Goal: Information Seeking & Learning: Learn about a topic

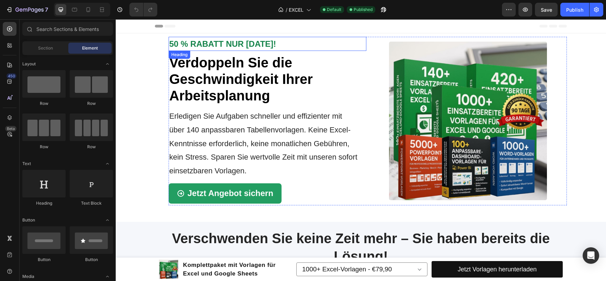
click at [278, 42] on h3 "50 % RABATT NUR [DATE]!" at bounding box center [268, 44] width 198 height 14
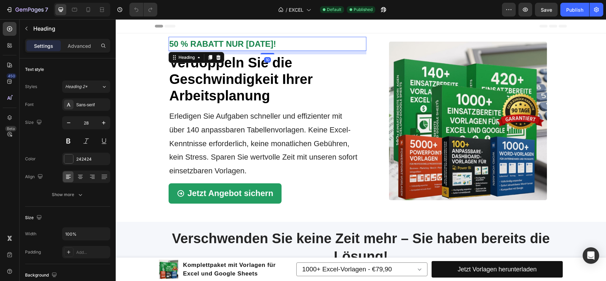
click at [278, 42] on h3 "50 % RABATT NUR [DATE]!" at bounding box center [268, 44] width 198 height 14
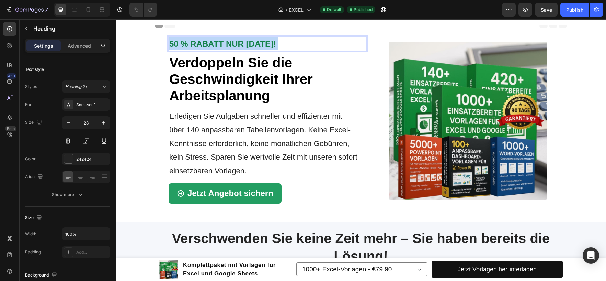
drag, startPoint x: 276, startPoint y: 42, endPoint x: 229, endPoint y: 45, distance: 47.5
click at [228, 43] on p "50 % RABATT NUR [DATE]!" at bounding box center [267, 43] width 196 height 13
click at [280, 42] on p "50 % RABATT NUR [DATE]!" at bounding box center [267, 43] width 196 height 13
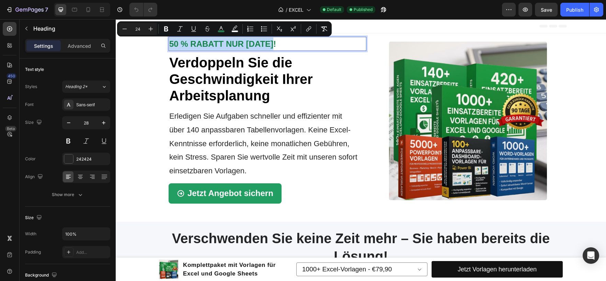
drag, startPoint x: 280, startPoint y: 43, endPoint x: 169, endPoint y: 44, distance: 110.9
click at [169, 44] on p "50 % RABATT NUR [DATE]!" at bounding box center [267, 43] width 196 height 13
copy span "50 % RABATT NUR [DATE]!"
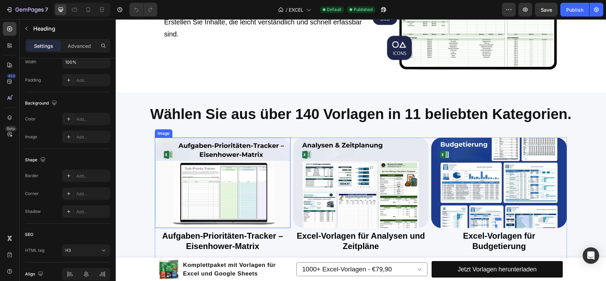
scroll to position [687, 0]
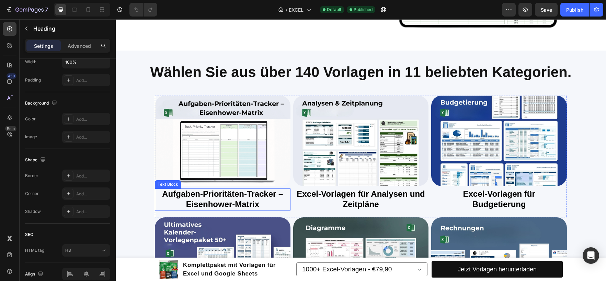
drag, startPoint x: 253, startPoint y: 197, endPoint x: 254, endPoint y: 202, distance: 5.0
click at [253, 197] on strong "Aufgaben-Prioritäten-Tracker – Eisenhower-Matrix" at bounding box center [222, 199] width 121 height 20
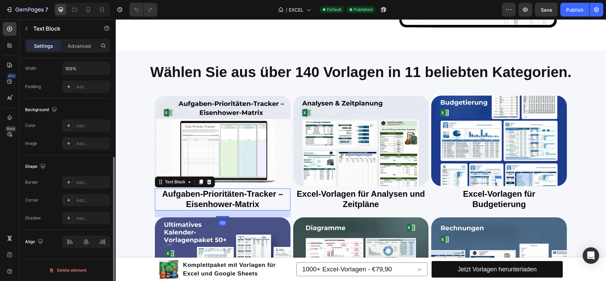
click at [254, 202] on strong "Aufgaben-Prioritäten-Tracker – Eisenhower-Matrix" at bounding box center [222, 199] width 121 height 20
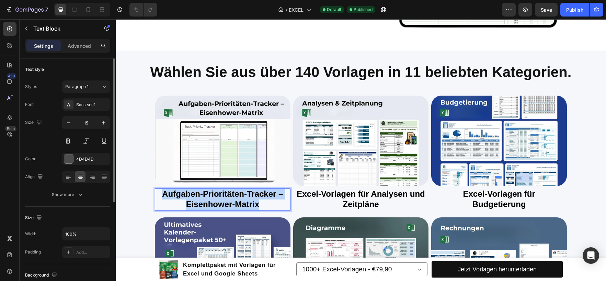
drag, startPoint x: 261, startPoint y: 205, endPoint x: 152, endPoint y: 190, distance: 109.9
click at [155, 190] on div "Aufgaben-Prioritäten-Tracker – Eisenhower-Matrix" at bounding box center [223, 199] width 136 height 22
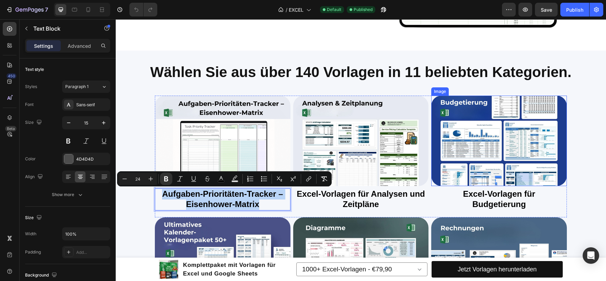
copy strong "Aufgaben-Prioritäten-Tracker – Eisenhower-Matrix"
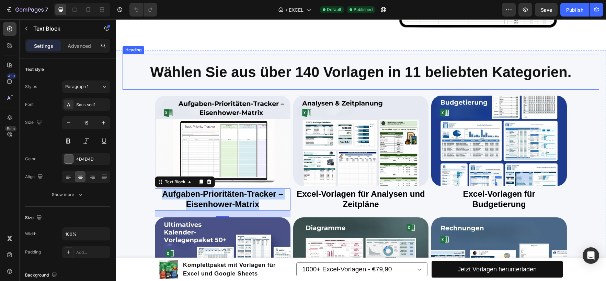
click at [368, 79] on span "Wählen Sie aus über 140 Vorlagen in 11 beliebten Kategorien." at bounding box center [360, 72] width 421 height 16
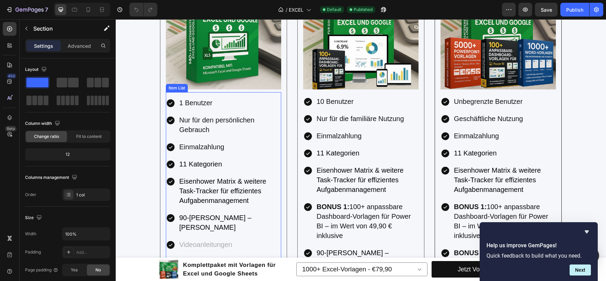
scroll to position [1408, 0]
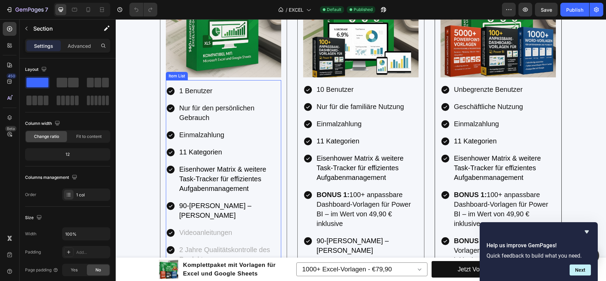
click at [220, 150] on p "11 Kategorien" at bounding box center [229, 152] width 101 height 10
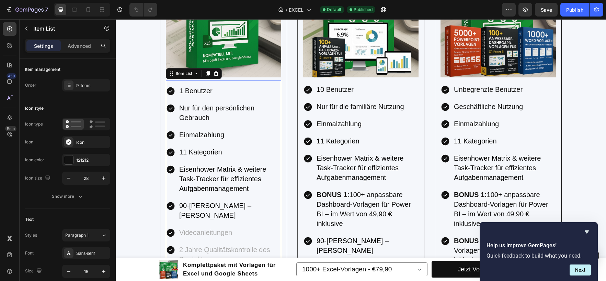
click at [223, 150] on p "11 Kategorien" at bounding box center [229, 152] width 101 height 10
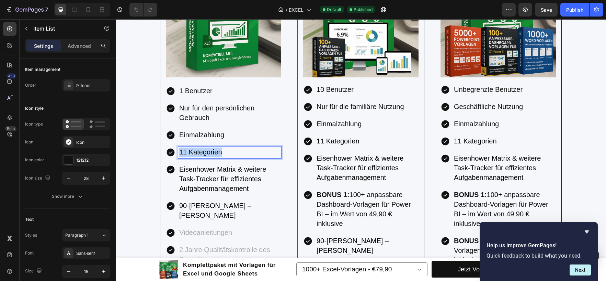
drag, startPoint x: 206, startPoint y: 152, endPoint x: 176, endPoint y: 152, distance: 29.9
click at [178, 152] on div "11 Kategorien" at bounding box center [229, 152] width 103 height 12
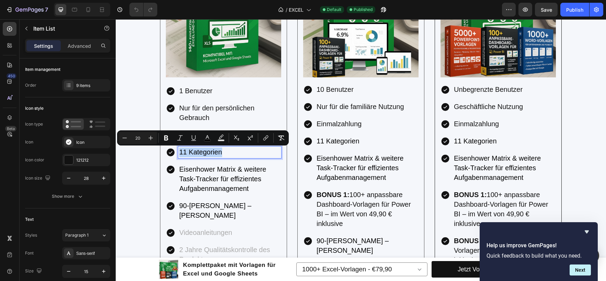
copy span "11 Kategorien"
click at [152, 113] on div "Jetzt mehr als 50% Rabatt sichern Heading Publish the page to see the content. …" at bounding box center [361, 214] width 490 height 702
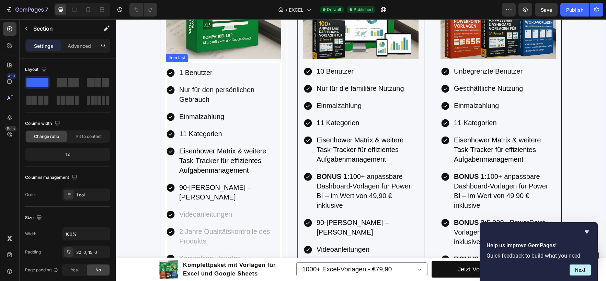
scroll to position [1442, 0]
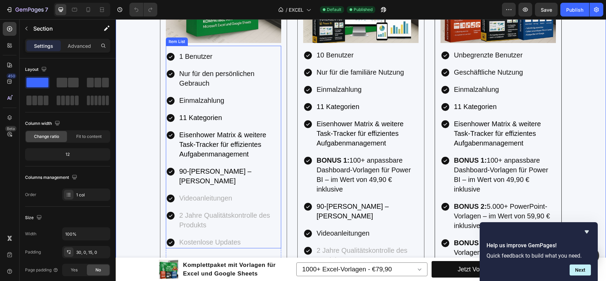
click at [247, 147] on span "Eisenhower Matrix & weitere Task-Tracker für effizientes Aufgabenmanagement" at bounding box center [222, 144] width 87 height 27
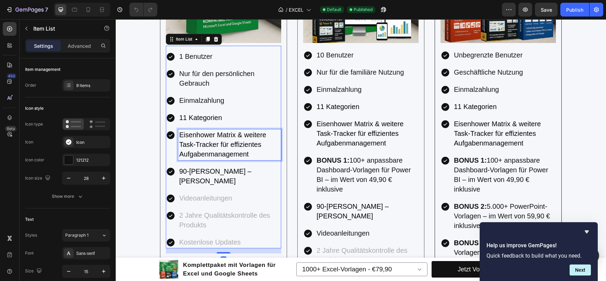
drag, startPoint x: 253, startPoint y: 152, endPoint x: 249, endPoint y: 155, distance: 4.6
click at [251, 153] on p "Eisenhower Matrix & weitere Task-Tracker für effizientes Aufgabenmanagement" at bounding box center [229, 144] width 101 height 29
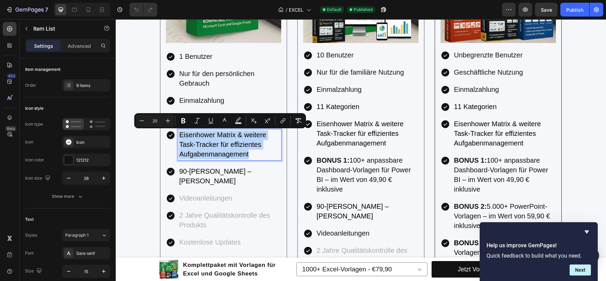
drag, startPoint x: 249, startPoint y: 157, endPoint x: 178, endPoint y: 136, distance: 74.4
click at [179, 136] on p "Eisenhower Matrix & weitere Task-Tracker für effizientes Aufgabenmanagement" at bounding box center [229, 144] width 101 height 29
copy span "Eisenhower Matrix & weitere Task-Tracker für effizientes Aufgabenmanagement"
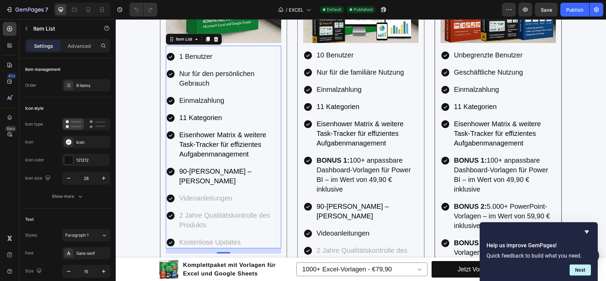
click at [251, 171] on span "90-[PERSON_NAME] – [PERSON_NAME]" at bounding box center [215, 175] width 72 height 17
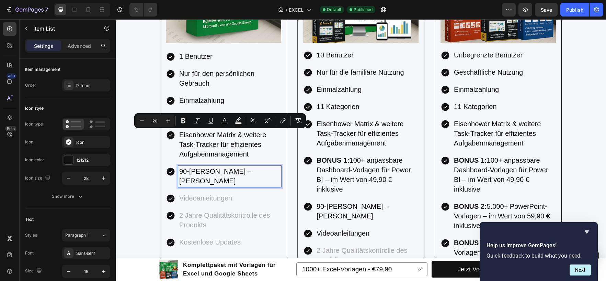
click at [251, 171] on span "90-[PERSON_NAME] – [PERSON_NAME]" at bounding box center [215, 175] width 72 height 17
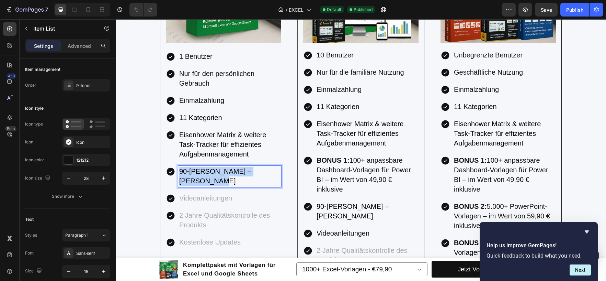
drag, startPoint x: 274, startPoint y: 171, endPoint x: 178, endPoint y: 171, distance: 96.2
click at [179, 171] on p "90-[PERSON_NAME] – [PERSON_NAME]" at bounding box center [229, 176] width 101 height 19
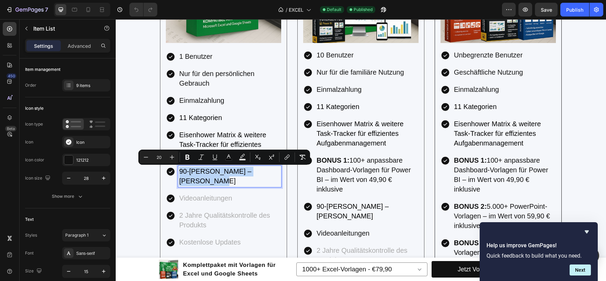
copy span "90-[PERSON_NAME] – [PERSON_NAME]"
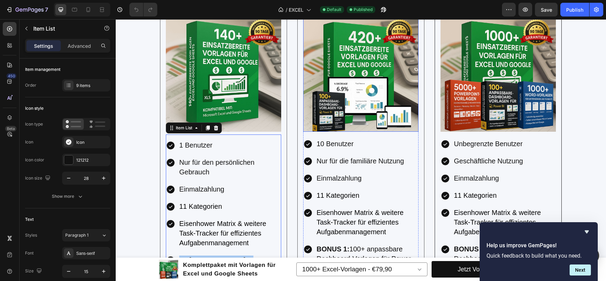
scroll to position [1408, 0]
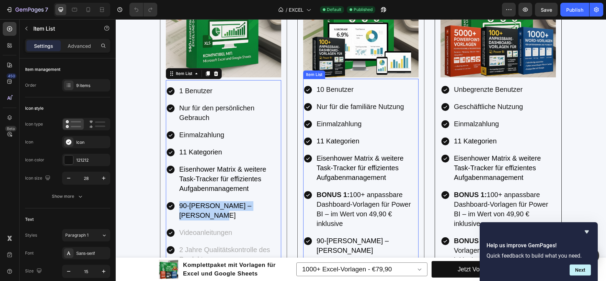
click at [391, 167] on span "Eisenhower Matrix & weitere Task-Tracker für effizientes Aufgabenmanagement" at bounding box center [360, 167] width 87 height 27
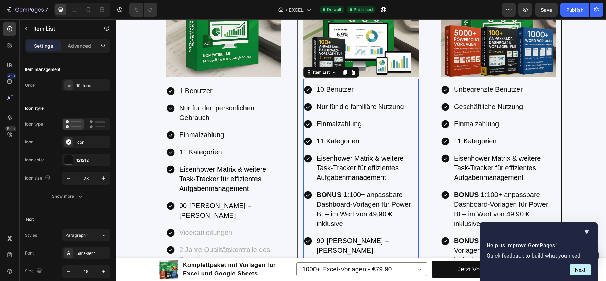
click at [390, 169] on span "Eisenhower Matrix & weitere Task-Tracker für effizientes Aufgabenmanagement" at bounding box center [360, 167] width 87 height 27
click at [388, 175] on p "Eisenhower Matrix & weitere Task-Tracker für effizientes Aufgabenmanagement" at bounding box center [367, 168] width 101 height 29
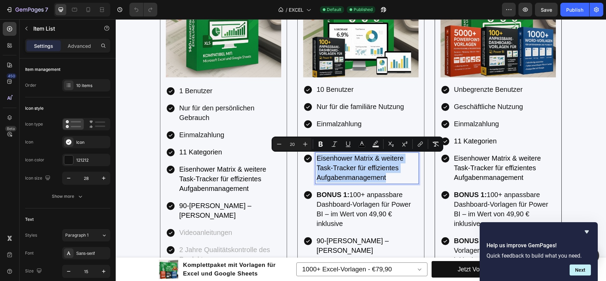
drag, startPoint x: 386, startPoint y: 178, endPoint x: 316, endPoint y: 156, distance: 73.9
click at [317, 156] on p "Eisenhower Matrix & weitere Task-Tracker für effizientes Aufgabenmanagement" at bounding box center [367, 168] width 101 height 29
copy span "Eisenhower Matrix & weitere Task-Tracker für effizientes Aufgabenmanagement"
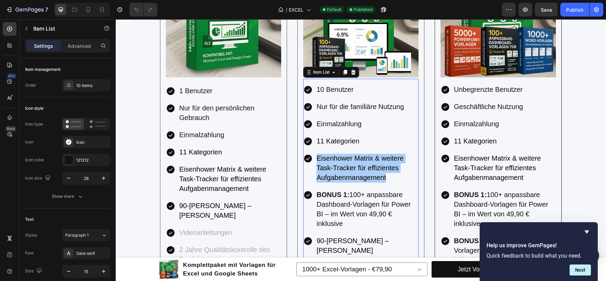
scroll to position [1442, 0]
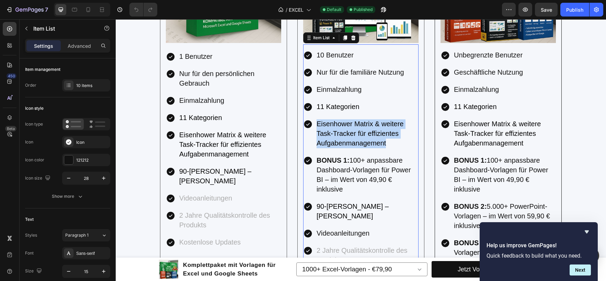
drag, startPoint x: 354, startPoint y: 182, endPoint x: 348, endPoint y: 188, distance: 9.2
click at [354, 182] on span "BONUS 1: 100+ anpassbare Dashboard-Vorlagen für Power BI – im Wert von 49,90 € …" at bounding box center [364, 174] width 94 height 36
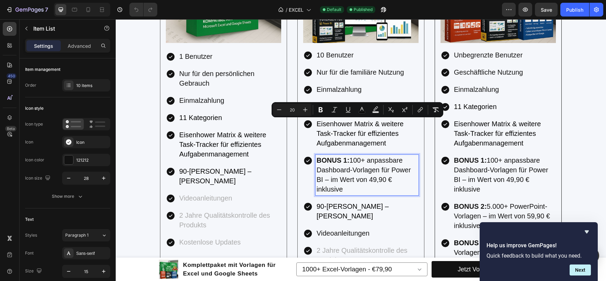
click at [332, 196] on div "10 Benutzer Nur für die familiäre Nutzung Einmalzahlung 11 Kategorien Eisenhowe…" at bounding box center [360, 166] width 115 height 234
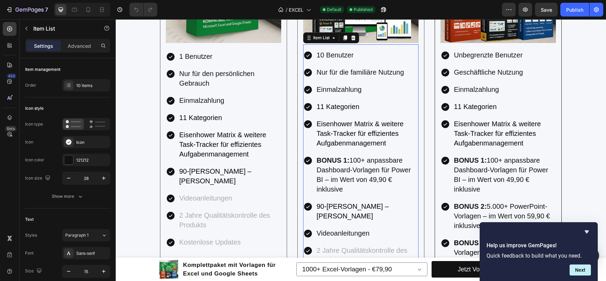
click at [337, 192] on span "BONUS 1: 100+ anpassbare Dashboard-Vorlagen für Power BI – im Wert von 49,90 € …" at bounding box center [364, 174] width 94 height 36
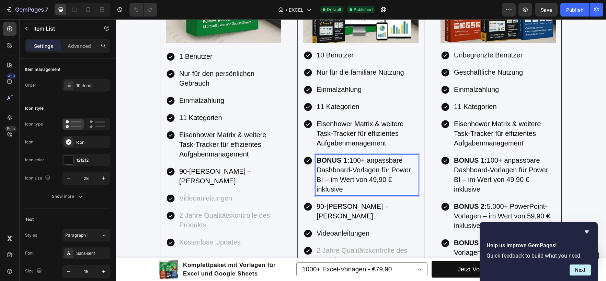
click at [340, 192] on span "BONUS 1: 100+ anpassbare Dashboard-Vorlagen für Power BI – im Wert von 49,90 € …" at bounding box center [364, 174] width 94 height 36
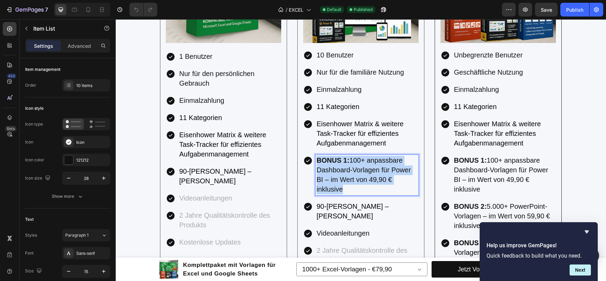
drag, startPoint x: 345, startPoint y: 189, endPoint x: 313, endPoint y: 160, distance: 42.3
click at [316, 160] on div "BONUS 1: 100+ anpassbare Dashboard-Vorlagen für Power BI – im Wert von 49,90 € …" at bounding box center [367, 175] width 103 height 41
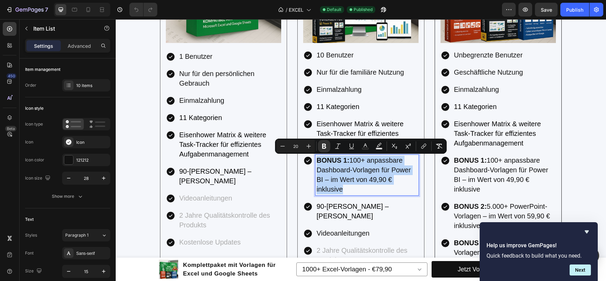
copy span "BONUS 1: 100+ anpassbare Dashboard-Vorlagen für Power BI – im Wert von 49,90 € …"
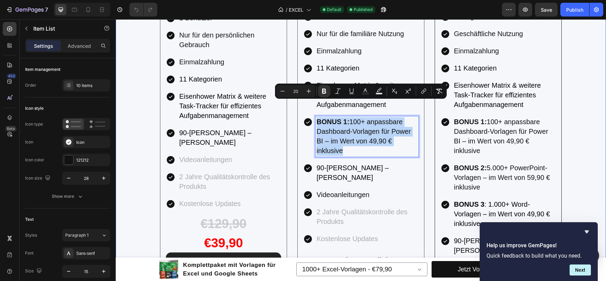
scroll to position [1511, 0]
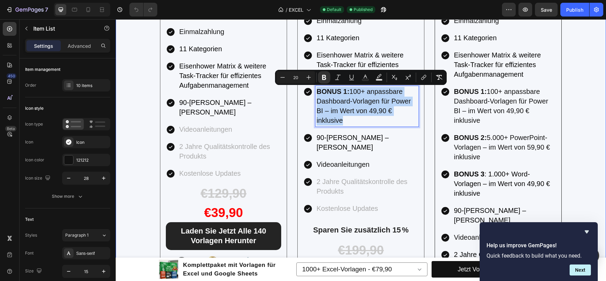
click at [587, 106] on div "Jetzt mehr als 50% Rabatt sichern Heading Publish the page to see the content. …" at bounding box center [361, 111] width 490 height 702
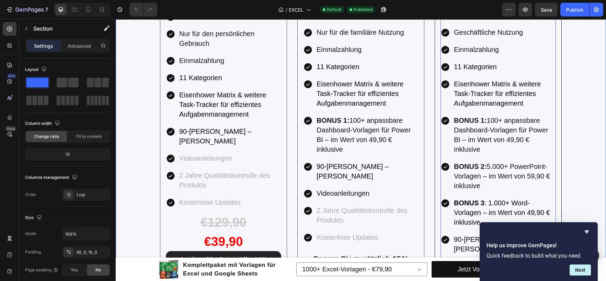
scroll to position [1442, 0]
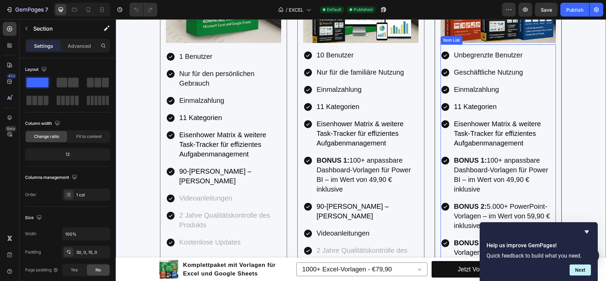
click at [500, 139] on span "Eisenhower Matrix & weitere Task-Tracker für effizientes Aufgabenmanagement" at bounding box center [497, 133] width 87 height 27
click at [502, 138] on p "Eisenhower Matrix & weitere Task-Tracker für effizientes Aufgabenmanagement" at bounding box center [504, 133] width 101 height 29
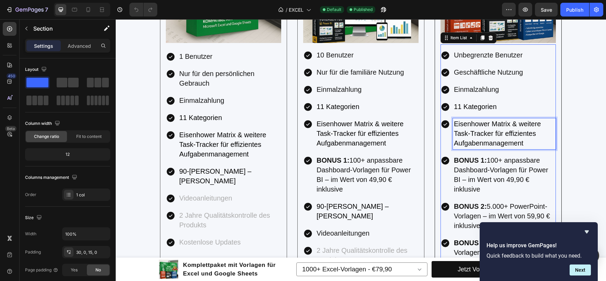
click at [525, 141] on p "Eisenhower Matrix & weitere Task-Tracker für effizientes Aufgabenmanagement" at bounding box center [504, 133] width 101 height 29
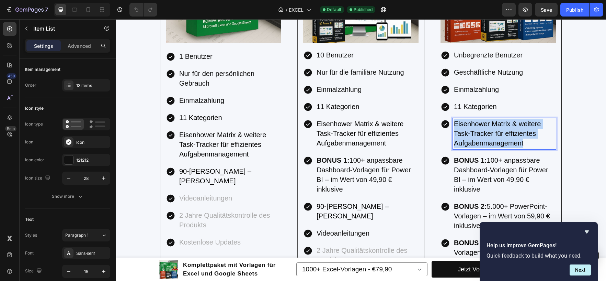
drag, startPoint x: 529, startPoint y: 143, endPoint x: 452, endPoint y: 124, distance: 79.5
click at [454, 124] on p "Eisenhower Matrix & weitere Task-Tracker für effizientes Aufgabenmanagement" at bounding box center [504, 133] width 101 height 29
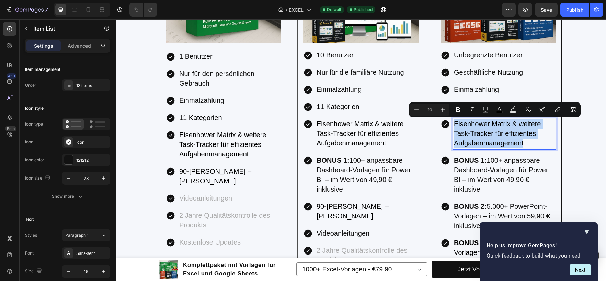
copy span "Eisenhower Matrix & weitere Task-Tracker für effizientes Aufgabenmanagement"
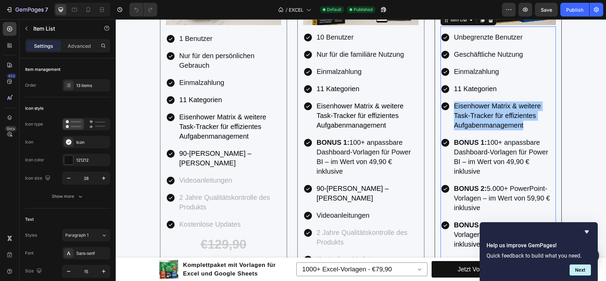
scroll to position [1477, 0]
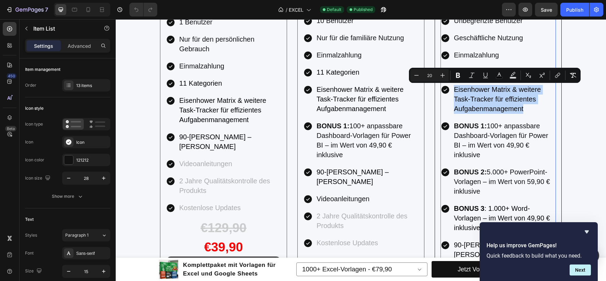
click at [483, 147] on span "BONUS 1: 100+ anpassbare Dashboard-Vorlagen für Power BI – im Wert von 49,90 € …" at bounding box center [501, 140] width 94 height 36
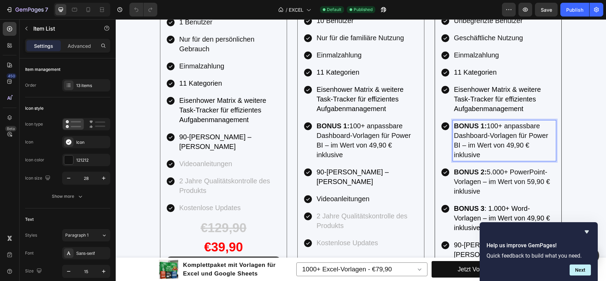
click at [478, 156] on p "BONUS 1: 100+ anpassbare Dashboard-Vorlagen für Power BI – im Wert von 49,90 € …" at bounding box center [504, 140] width 101 height 38
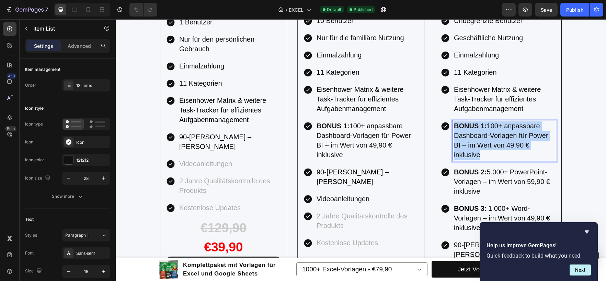
drag, startPoint x: 483, startPoint y: 156, endPoint x: 452, endPoint y: 126, distance: 43.2
click at [454, 126] on p "BONUS 1: 100+ anpassbare Dashboard-Vorlagen für Power BI – im Wert von 49,90 € …" at bounding box center [504, 140] width 101 height 38
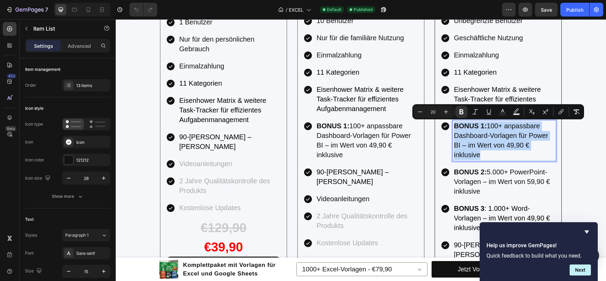
copy span "BONUS 1: 100+ anpassbare Dashboard-Vorlagen für Power BI – im Wert von 49,90 € …"
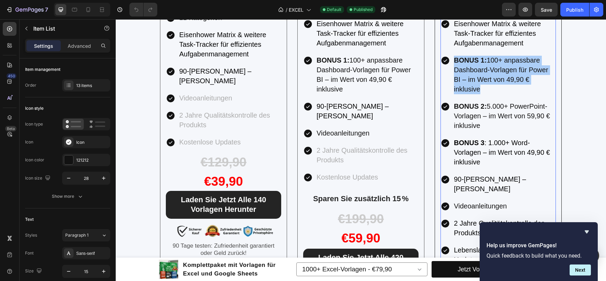
scroll to position [1545, 0]
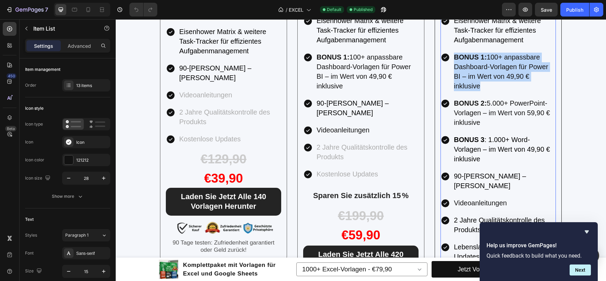
click at [474, 119] on span "BONUS 2: 5.000+ PowerPoint-Vorlagen – im Wert von 59,90 € inklusive" at bounding box center [502, 112] width 96 height 27
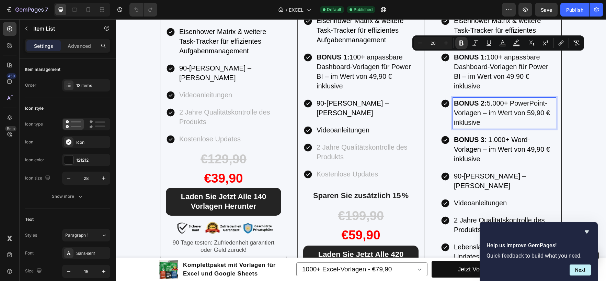
click at [478, 121] on p "BONUS 2: 5.000+ PowerPoint-Vorlagen – im Wert von 59,90 € inklusive" at bounding box center [504, 113] width 101 height 29
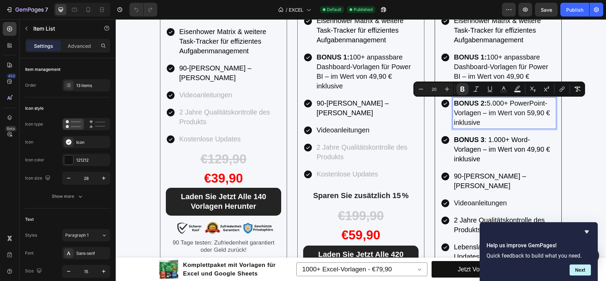
drag, startPoint x: 484, startPoint y: 123, endPoint x: 453, endPoint y: 104, distance: 36.2
click at [454, 104] on p "BONUS 2: 5.000+ PowerPoint-Vorlagen – im Wert von 59,90 € inklusive" at bounding box center [504, 113] width 101 height 29
copy span "BONUS 2: 5.000+ PowerPoint-Vorlagen – im Wert von 59,90 € inklusive"
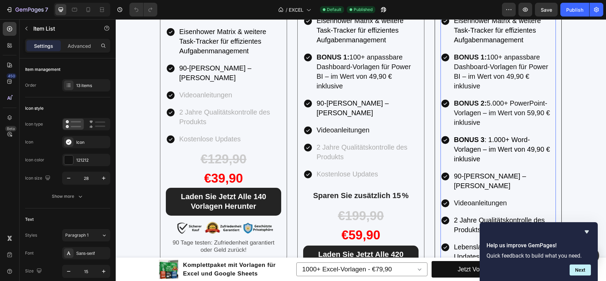
click at [483, 147] on span "BONUS 3 : 1.000+ Word-Vorlagen – im Wert von 49,90 € inklusive" at bounding box center [502, 149] width 96 height 27
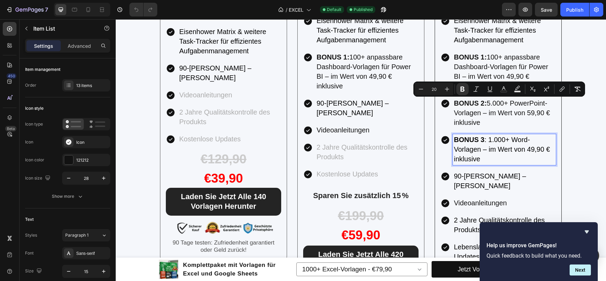
click at [482, 155] on p "BONUS 3 : 1.000+ Word-Vorlagen – im Wert von 49,90 € inklusive" at bounding box center [504, 149] width 101 height 29
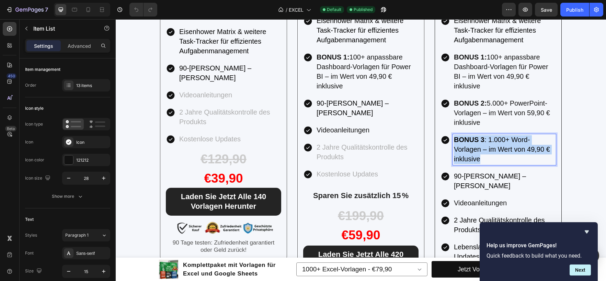
drag, startPoint x: 483, startPoint y: 158, endPoint x: 452, endPoint y: 141, distance: 35.0
click at [454, 141] on p "BONUS 3 : 1.000+ Word-Vorlagen – im Wert von 49,90 € inklusive" at bounding box center [504, 149] width 101 height 29
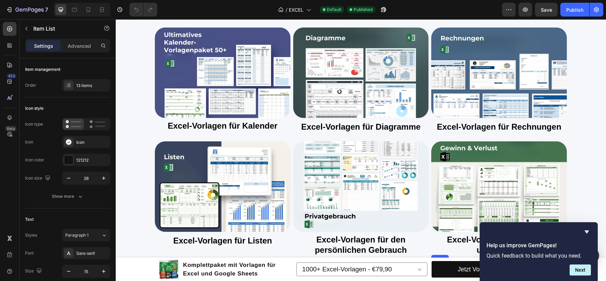
scroll to position [735, 0]
